Goal: Complete application form: Complete application form

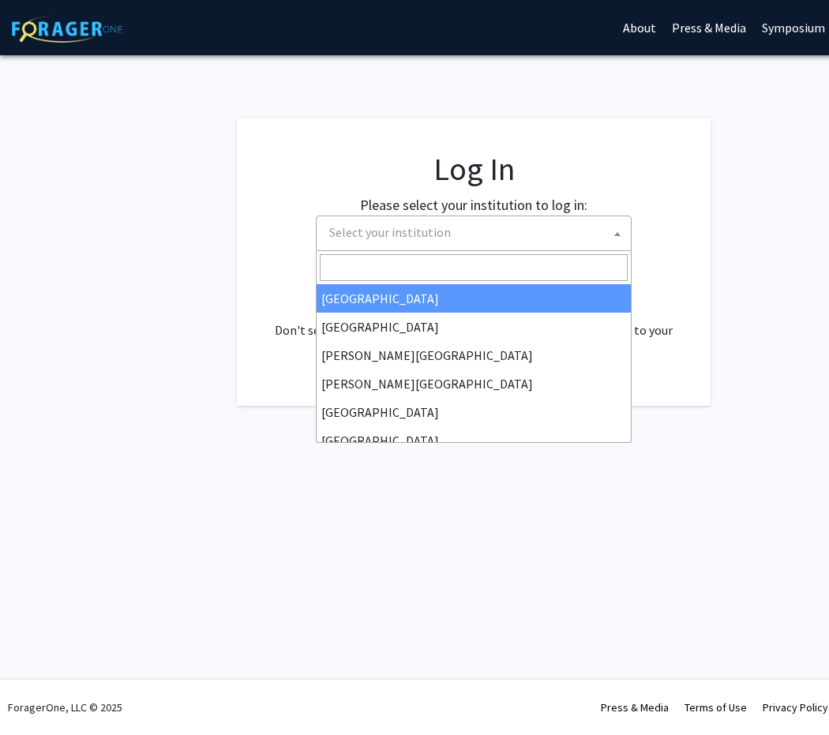
click at [530, 244] on span "Select your institution" at bounding box center [477, 232] width 308 height 32
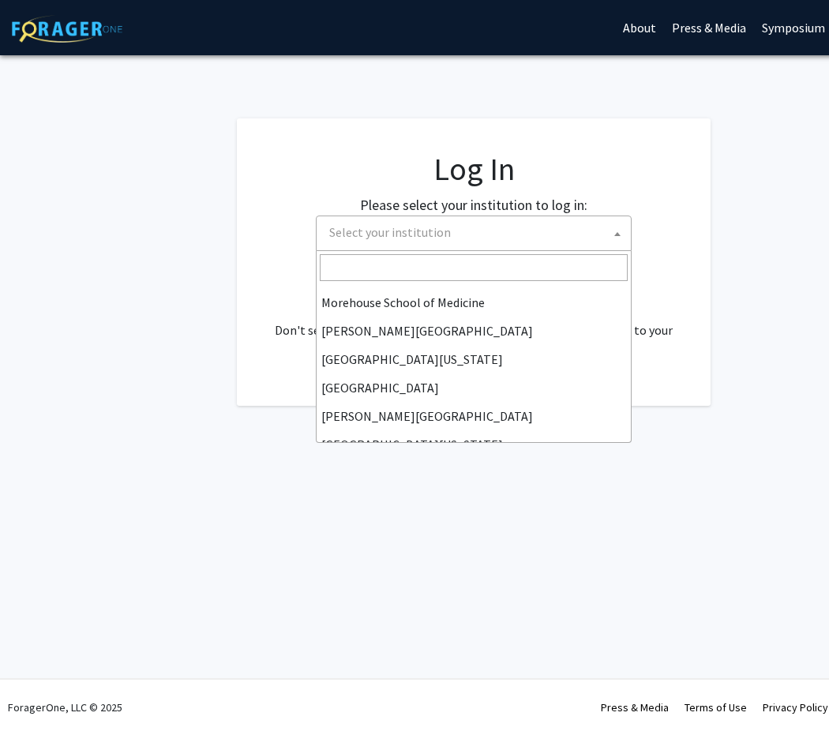
scroll to position [552, 0]
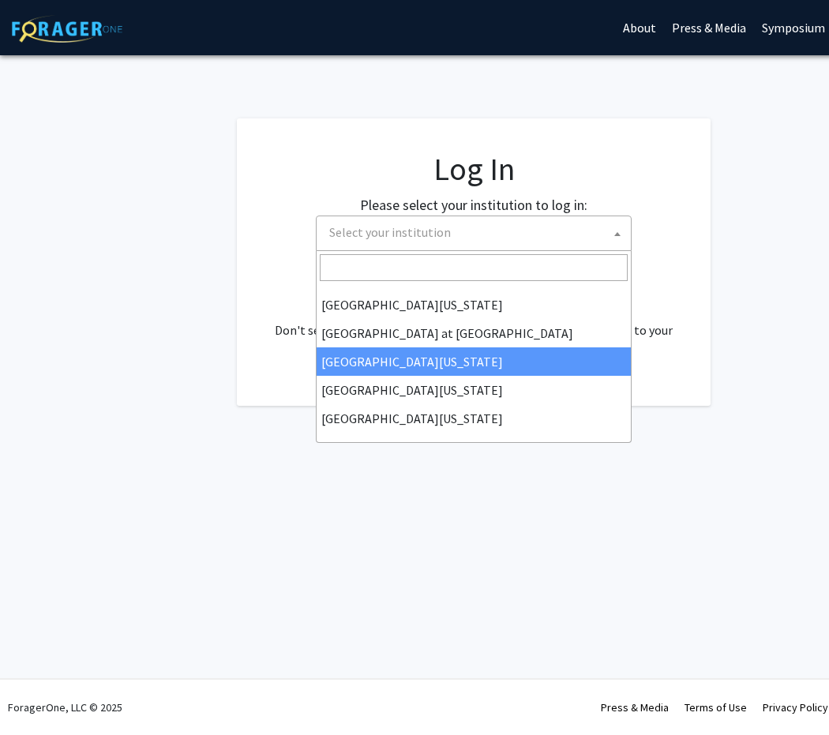
select select "13"
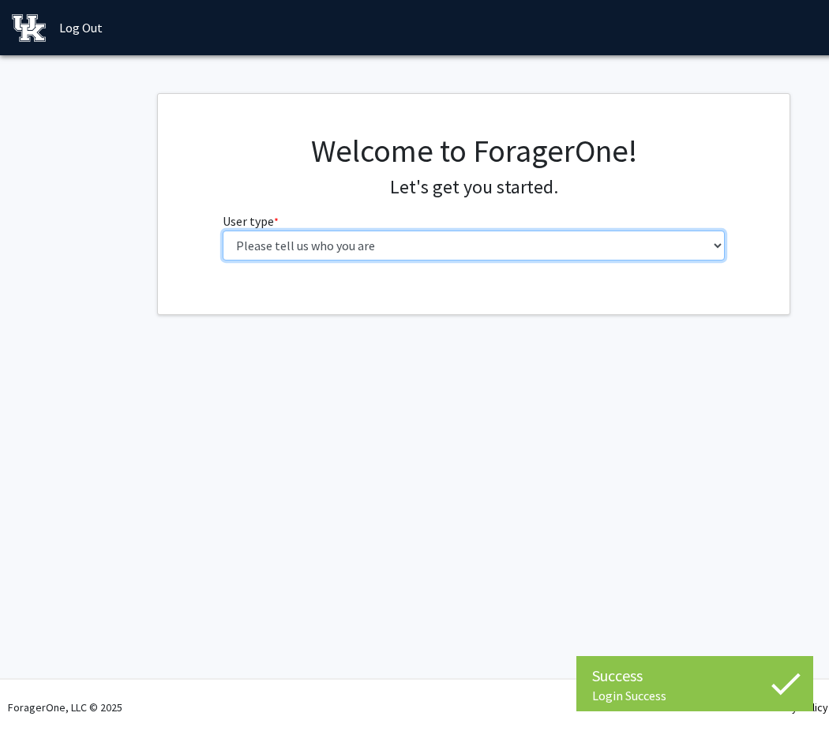
click at [416, 251] on select "Please tell us who you are Undergraduate Student Master's Student Doctoral Cand…" at bounding box center [474, 245] width 503 height 30
select select "1: undergrad"
click at [223, 230] on select "Please tell us who you are Undergraduate Student Master's Student Doctoral Cand…" at bounding box center [474, 245] width 503 height 30
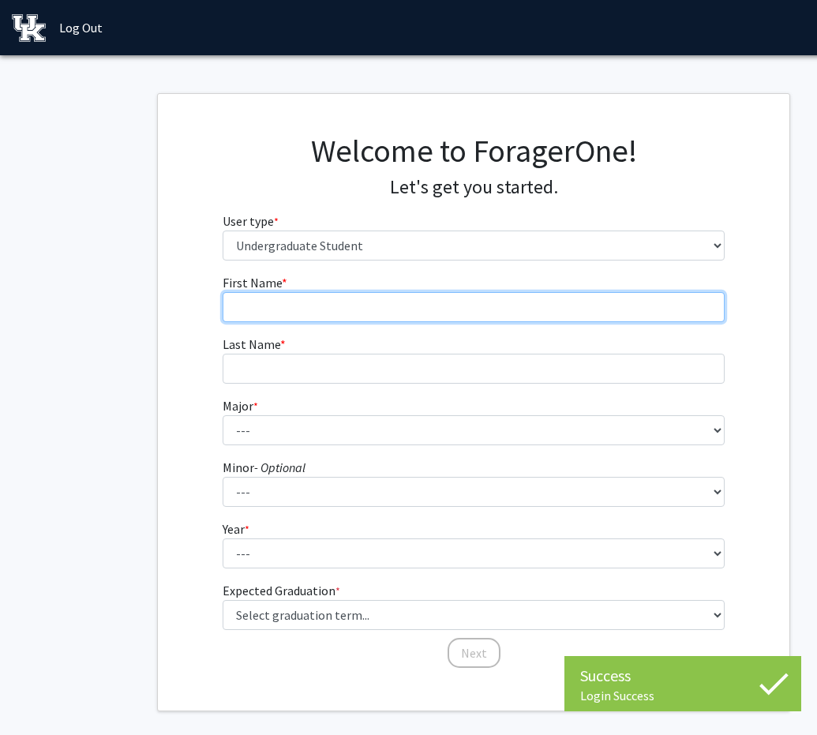
click at [399, 313] on input "First Name * required" at bounding box center [474, 307] width 503 height 30
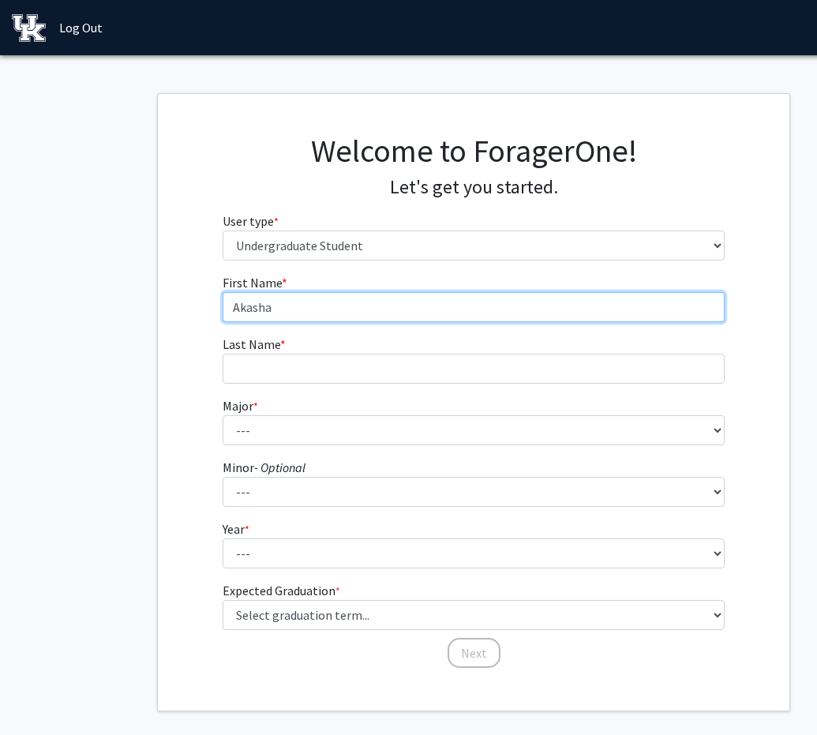
type input "Akasha"
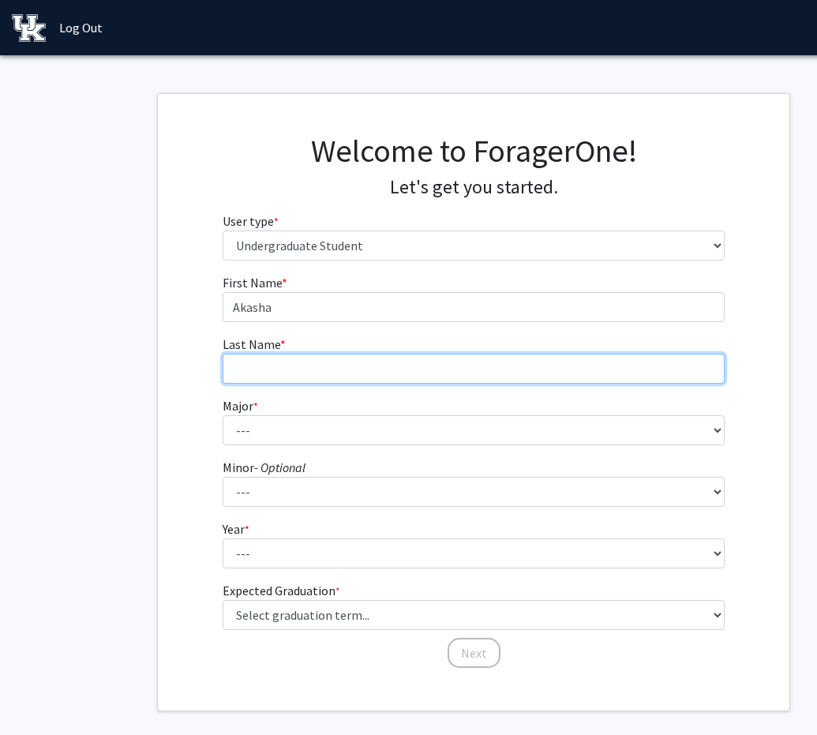
click at [373, 362] on input "Last Name * required" at bounding box center [474, 369] width 503 height 30
type input "[PERSON_NAME]"
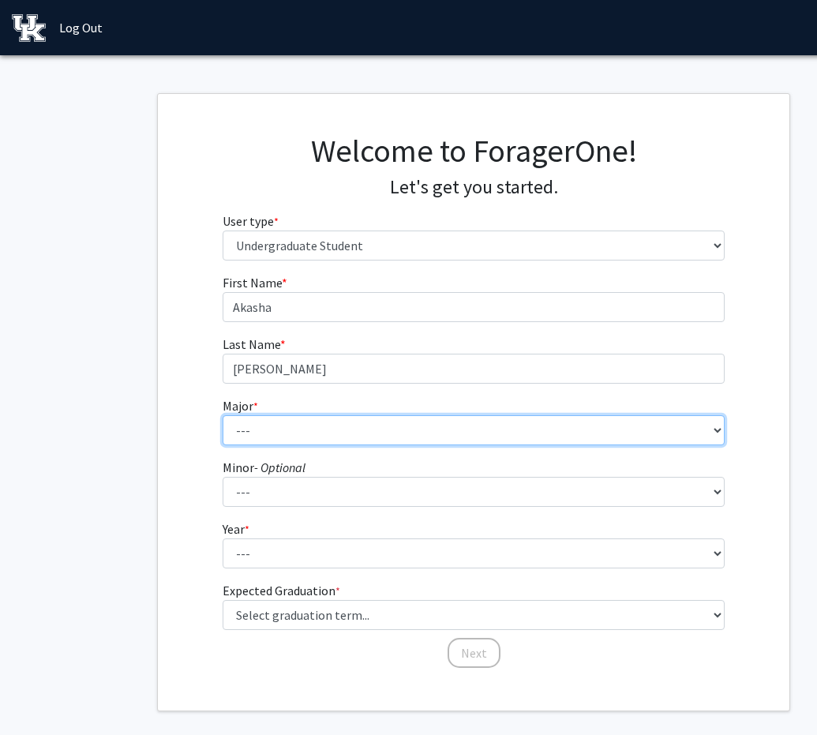
click at [309, 438] on select "--- Accounting Aerospace Engineering African American & Africana Studies Agricu…" at bounding box center [474, 430] width 503 height 30
select select "16: 853"
click at [223, 415] on select "--- Accounting Aerospace Engineering African American & Africana Studies Agricu…" at bounding box center [474, 430] width 503 height 30
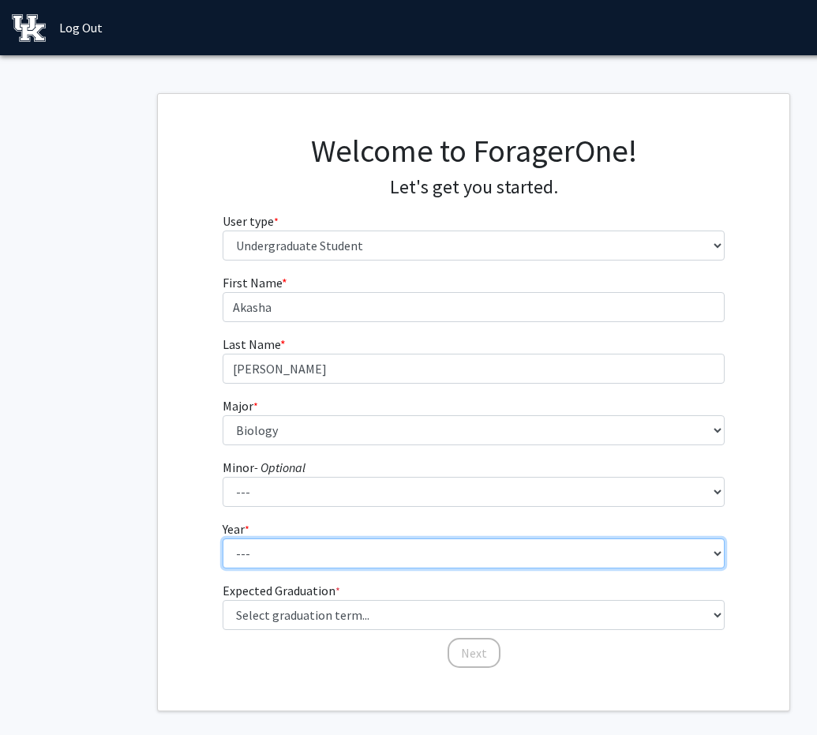
click at [275, 550] on select "--- First-year Sophomore Junior Senior Postbaccalaureate Certificate" at bounding box center [474, 553] width 503 height 30
select select "2: sophomore"
click at [223, 538] on select "--- First-year Sophomore Junior Senior Postbaccalaureate Certificate" at bounding box center [474, 553] width 503 height 30
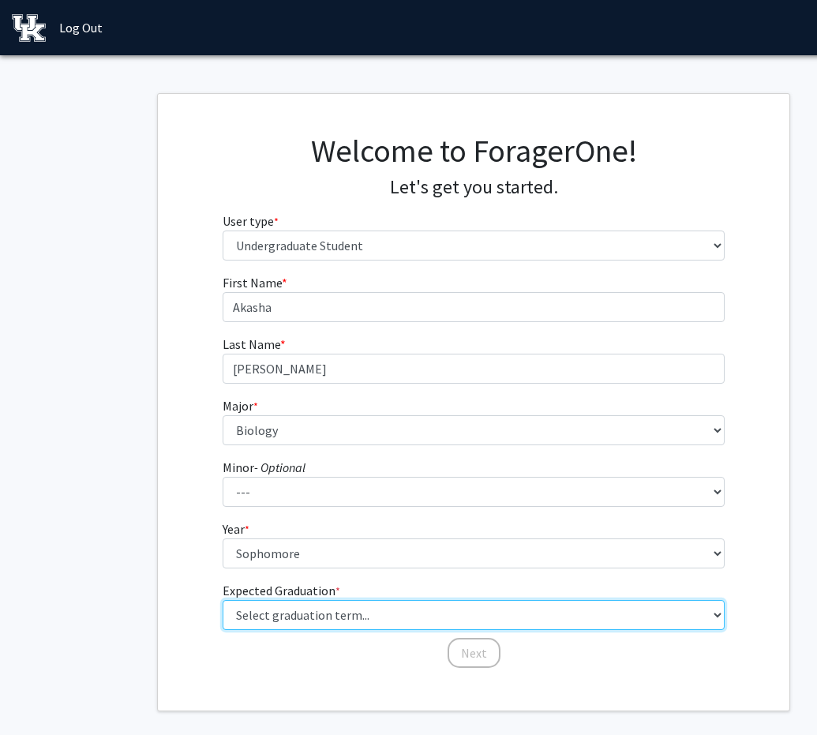
click at [309, 614] on select "Select graduation term... Spring 2025 Summer 2025 Fall 2025 Winter 2025 Spring …" at bounding box center [474, 615] width 503 height 30
select select "13: spring_2028"
click at [223, 600] on select "Select graduation term... Spring 2025 Summer 2025 Fall 2025 Winter 2025 Spring …" at bounding box center [474, 615] width 503 height 30
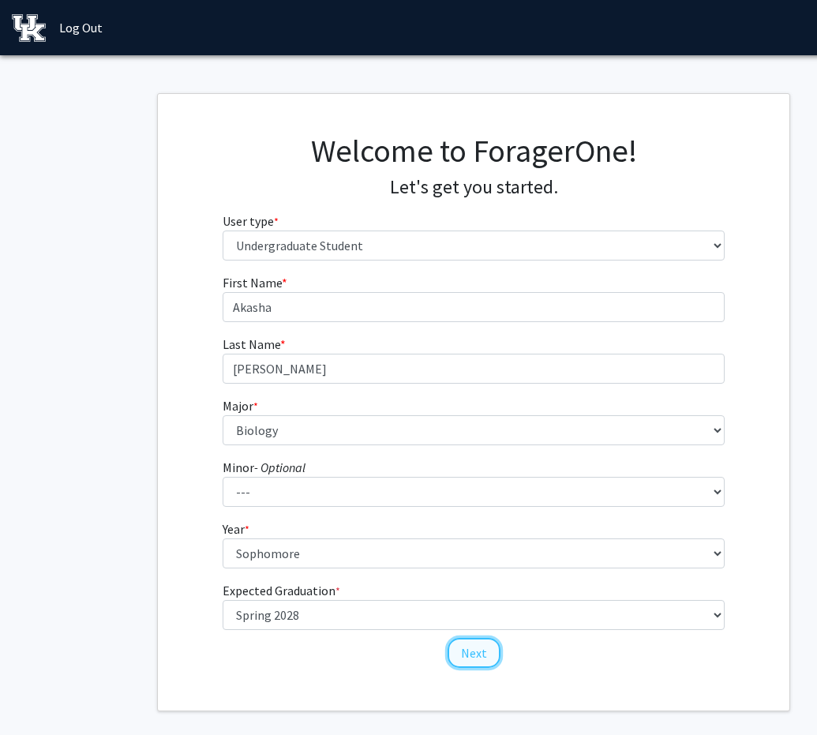
click at [466, 649] on button "Next" at bounding box center [474, 653] width 53 height 30
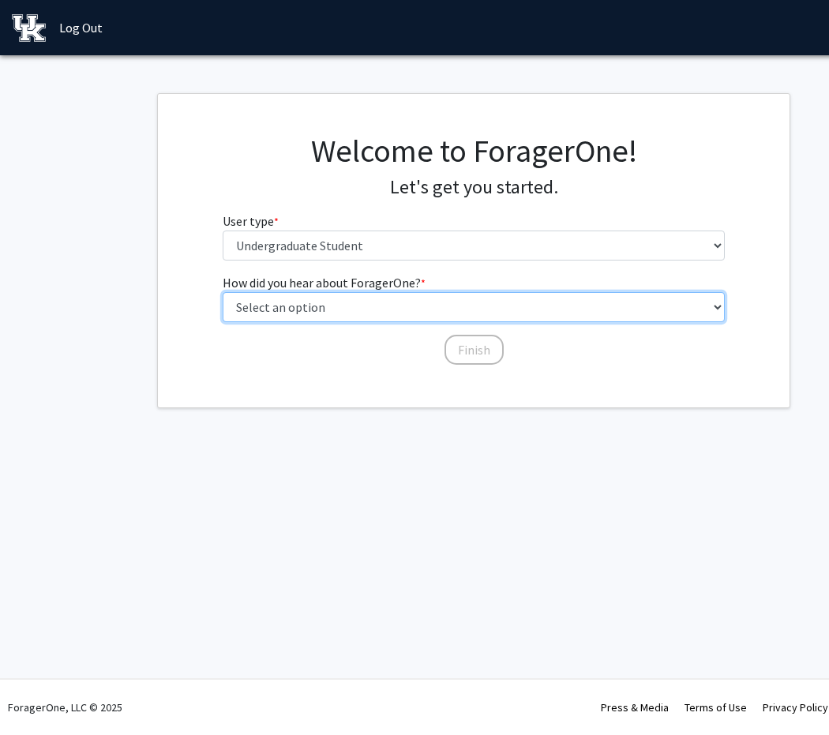
click at [371, 316] on select "Select an option Peer/student recommendation Faculty/staff recommendation Unive…" at bounding box center [474, 307] width 503 height 30
select select "3: university_website"
click at [223, 292] on select "Select an option Peer/student recommendation Faculty/staff recommendation Unive…" at bounding box center [474, 307] width 503 height 30
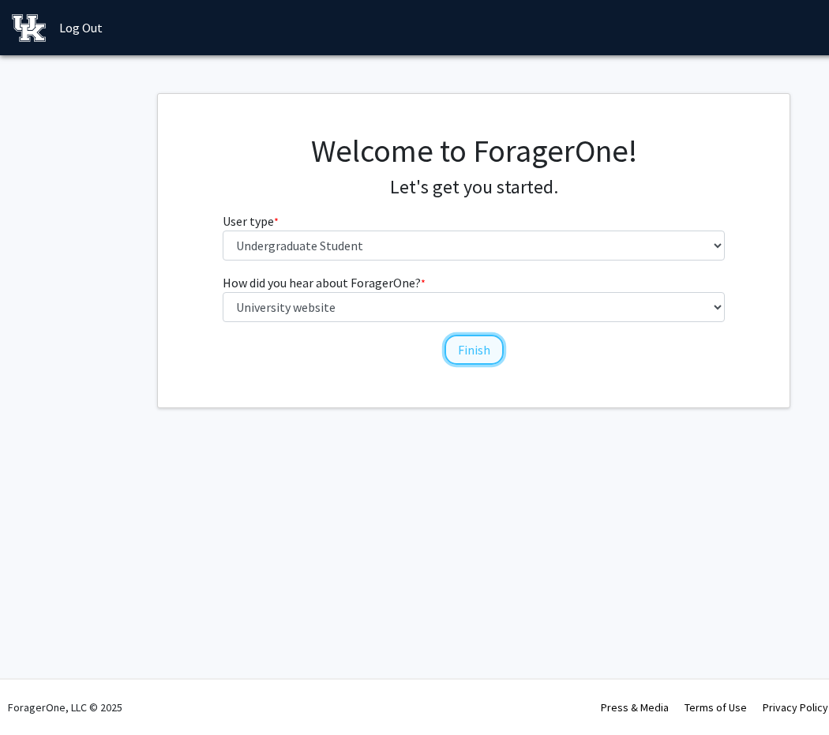
click at [482, 336] on button "Finish" at bounding box center [473, 350] width 59 height 30
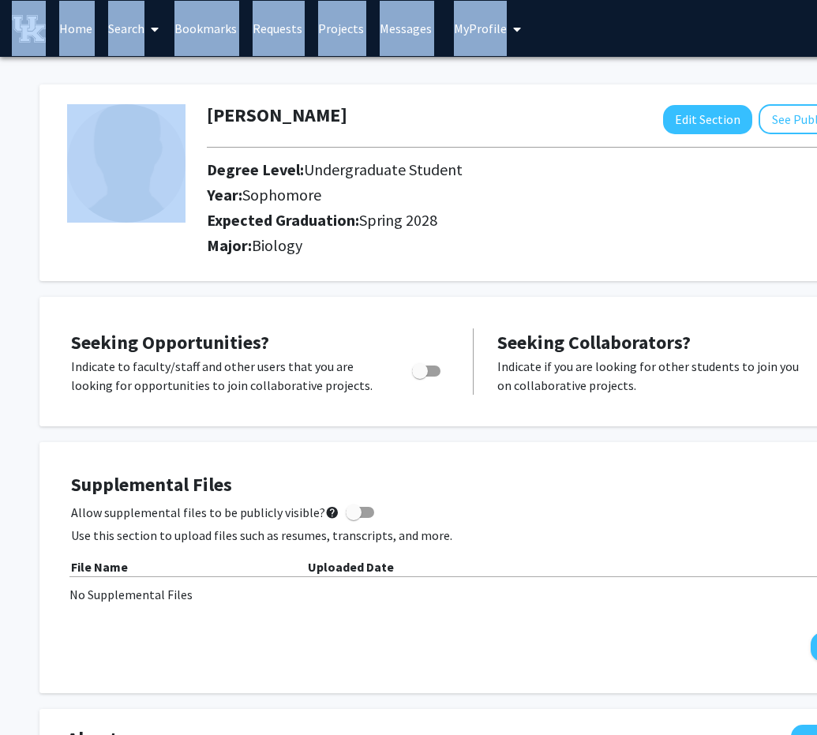
drag, startPoint x: 36, startPoint y: 93, endPoint x: 38, endPoint y: 36, distance: 57.6
click at [38, 36] on div "Your account has been successfully created! Skip navigation Home Search Bookmar…" at bounding box center [473, 740] width 947 height 1481
click at [38, 36] on img at bounding box center [29, 29] width 34 height 28
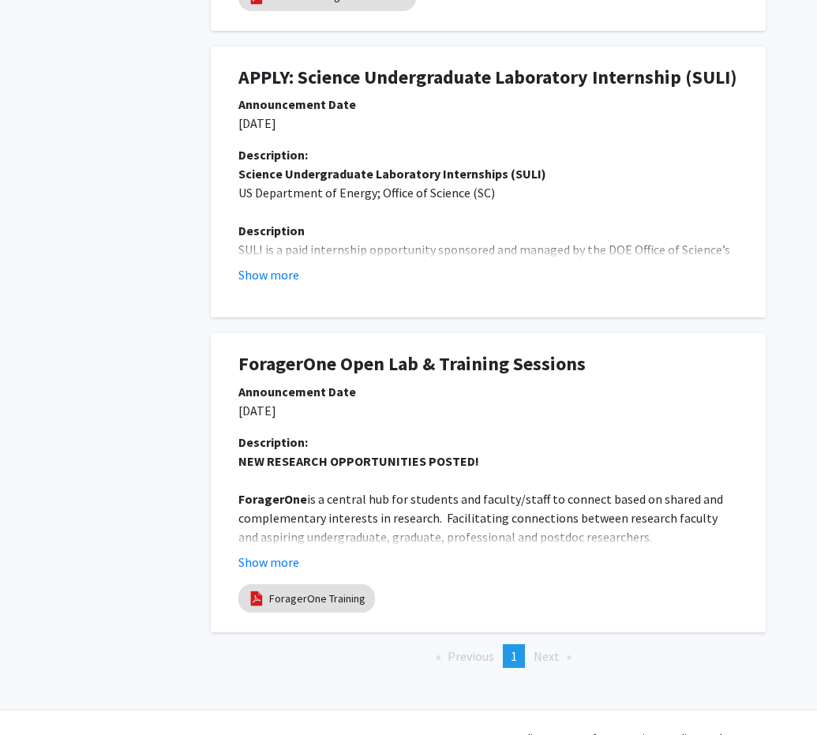
scroll to position [770, 130]
